Goal: Task Accomplishment & Management: Use online tool/utility

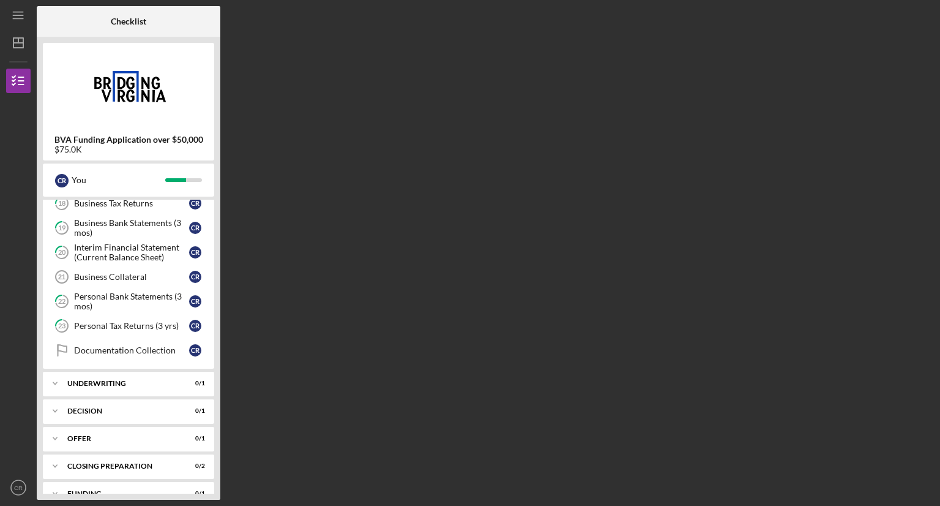
scroll to position [100, 0]
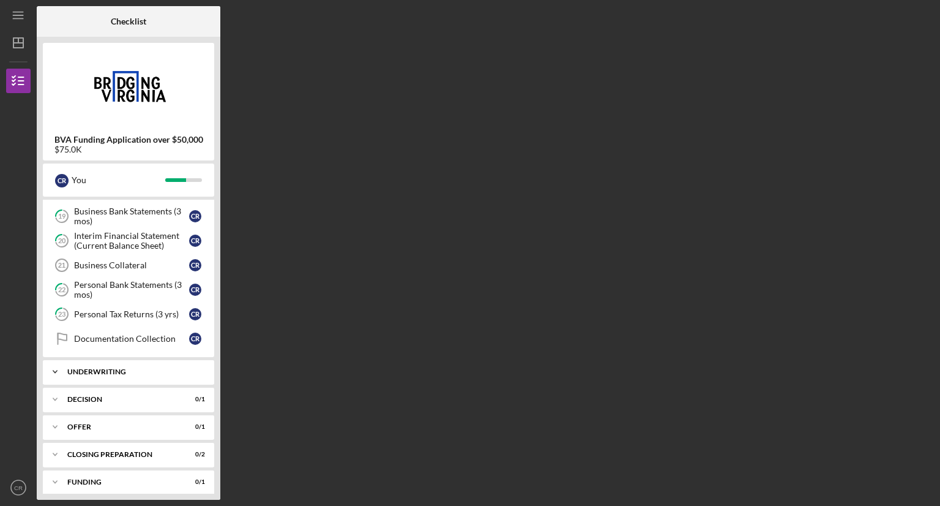
click at [158, 379] on div "Icon/Expander Underwriting 0 / 1" at bounding box center [128, 371] width 171 height 24
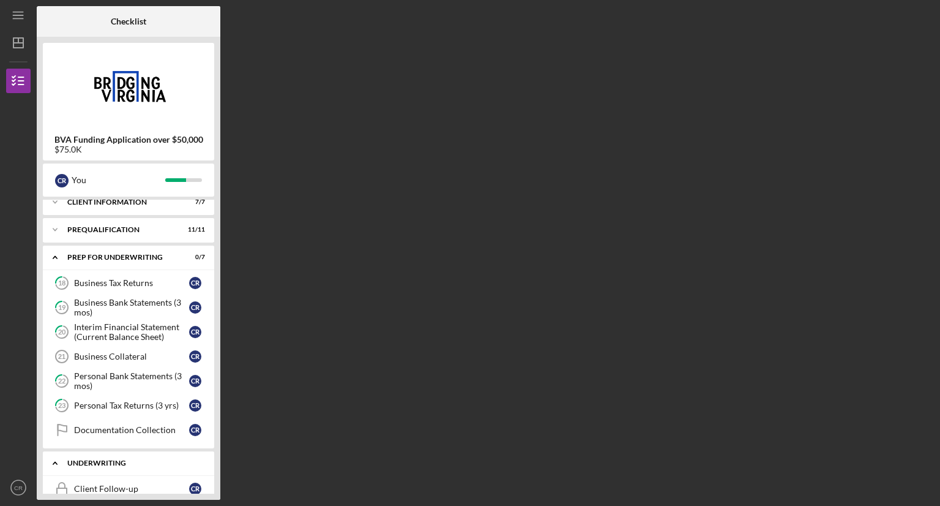
scroll to position [0, 0]
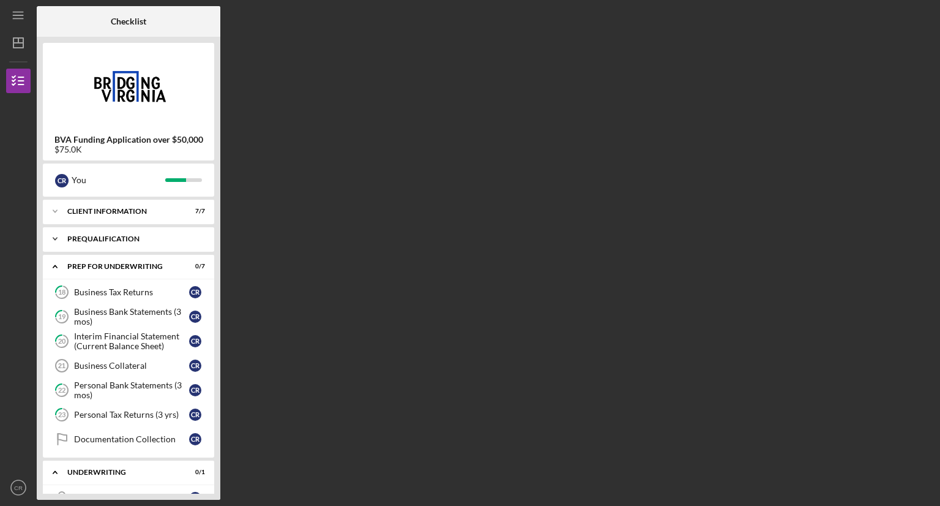
click at [171, 239] on div "Prequalification" at bounding box center [133, 238] width 132 height 7
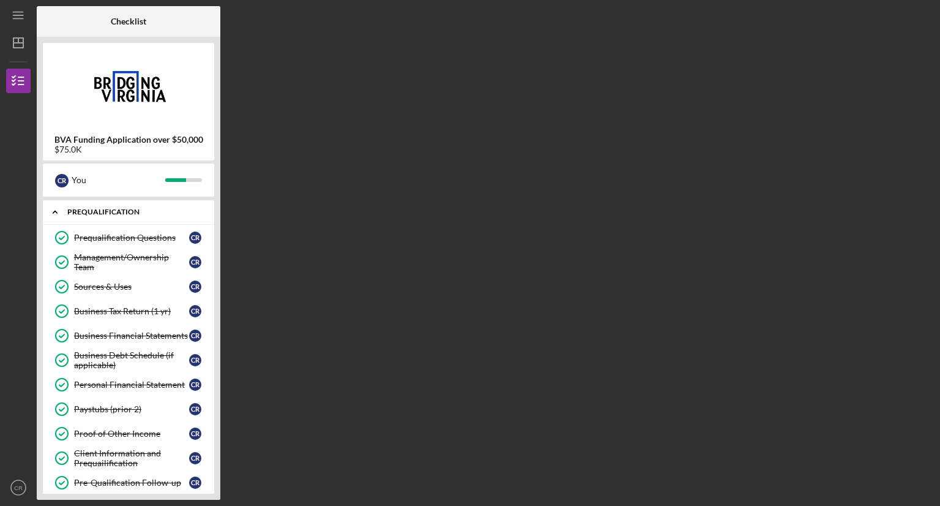
scroll to position [15, 0]
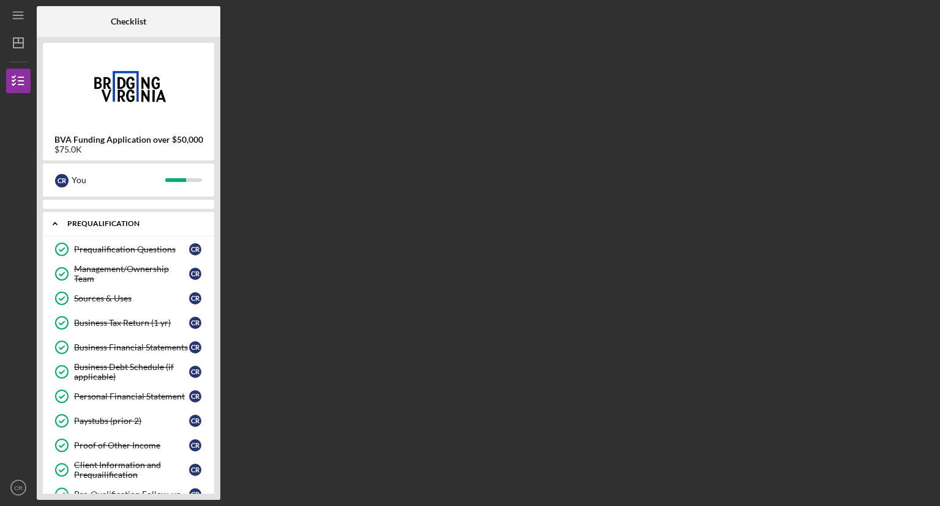
click at [165, 223] on div "Prequalification" at bounding box center [133, 223] width 132 height 7
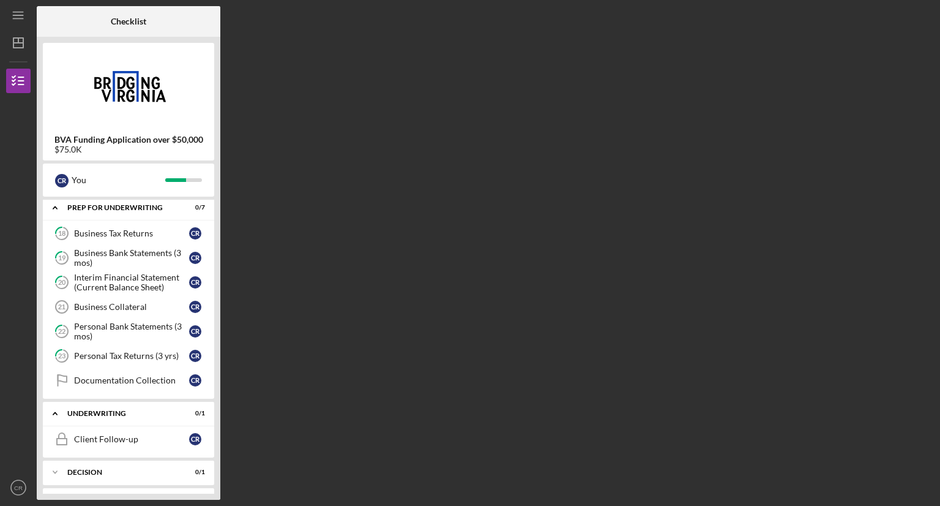
scroll to position [67, 0]
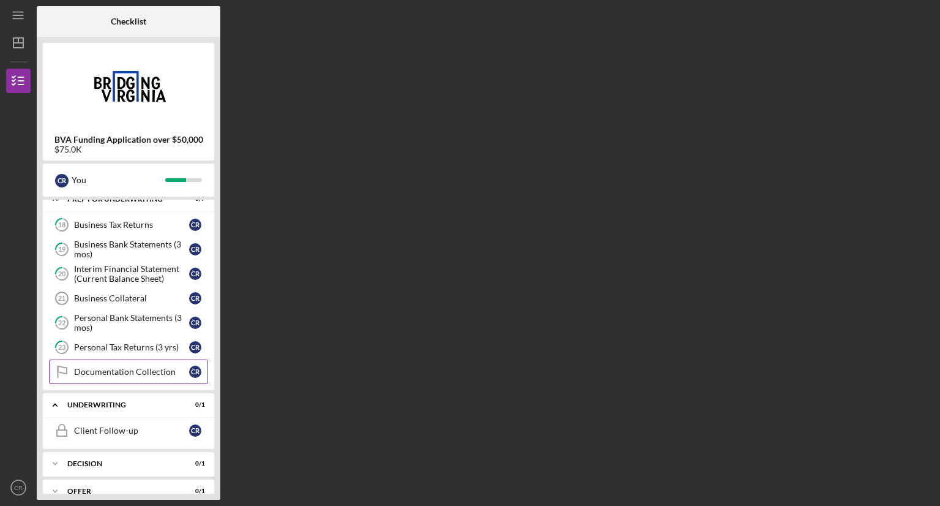
click at [125, 368] on div "Documentation Collection" at bounding box center [131, 372] width 115 height 10
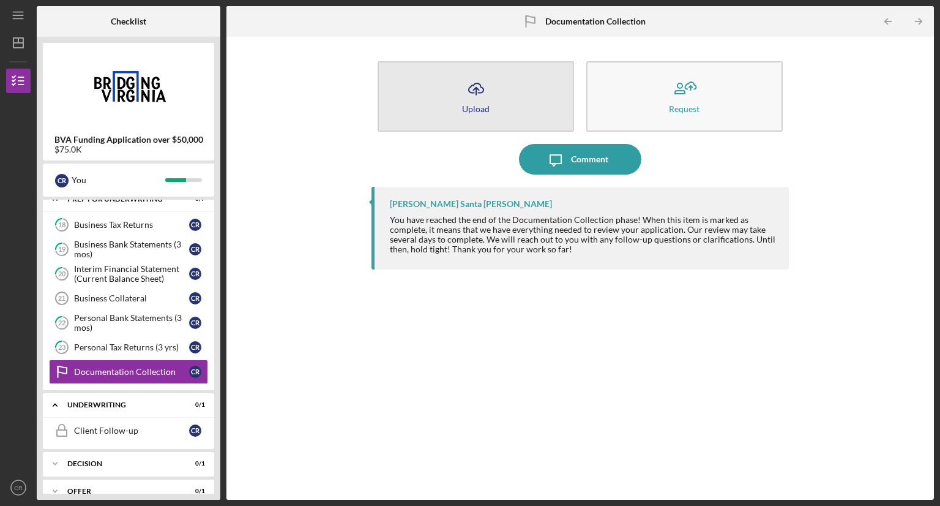
click at [487, 80] on icon "Icon/Upload" at bounding box center [476, 88] width 31 height 31
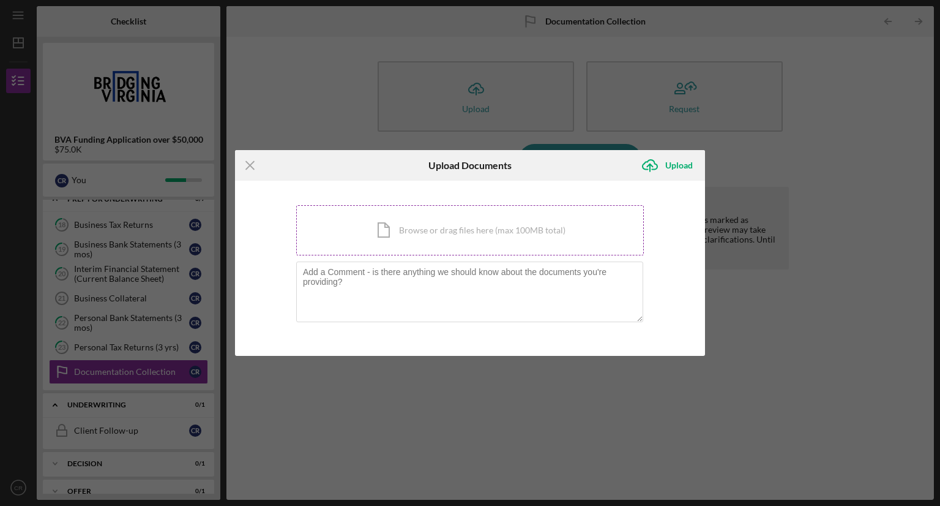
click at [413, 231] on div "Icon/Document Browse or drag files here (max 100MB total) Tap to choose files o…" at bounding box center [470, 230] width 348 height 50
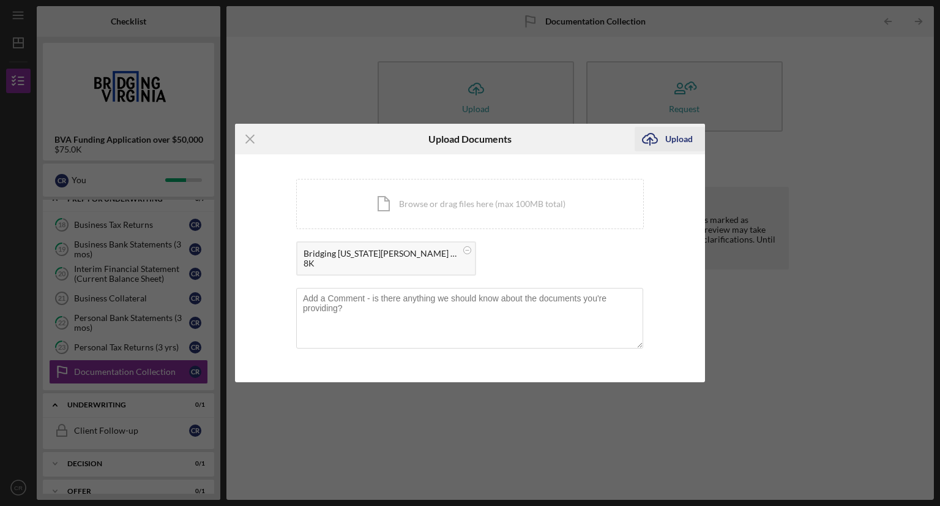
click at [676, 138] on div "Upload" at bounding box center [679, 139] width 28 height 24
